Goal: Obtain resource: Download file/media

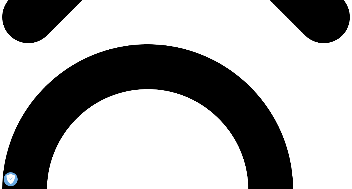
scroll to position [325, 0]
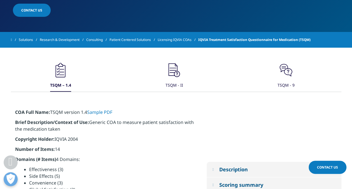
scroll to position [210, 0]
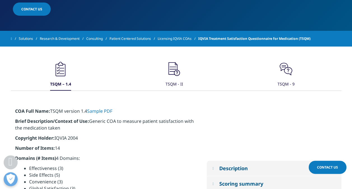
click at [69, 71] on icon ".cls-1{fill:#231f20;}" at bounding box center [60, 69] width 17 height 17
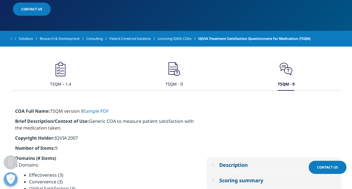
click at [286, 75] on icon ".cls-1{fill:#231f20;}" at bounding box center [286, 69] width 17 height 17
click at [286, 69] on icon ".cls-1{fill:#231f20;}" at bounding box center [286, 69] width 17 height 17
click at [93, 113] on link "Sample PDF" at bounding box center [95, 111] width 25 height 6
